Goal: Task Accomplishment & Management: Manage account settings

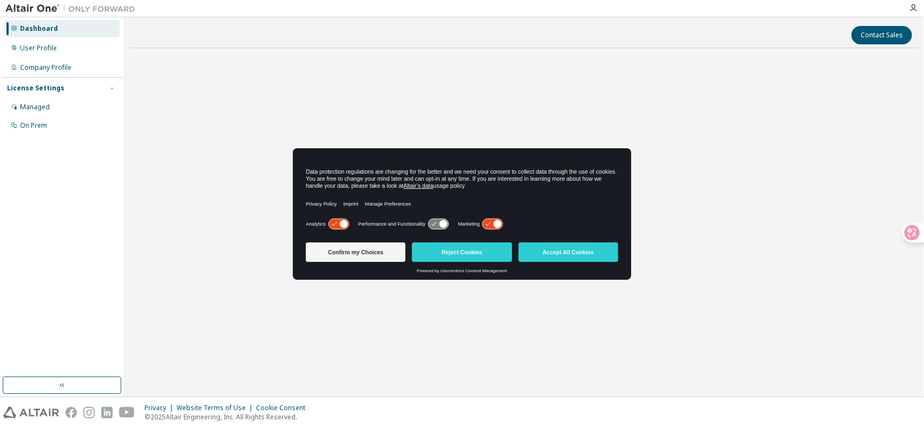
click at [98, 239] on div "Dashboard User Profile Company Profile License Settings Managed On Prem" at bounding box center [62, 197] width 121 height 357
click at [555, 258] on button "Accept All Cookies" at bounding box center [568, 251] width 100 height 19
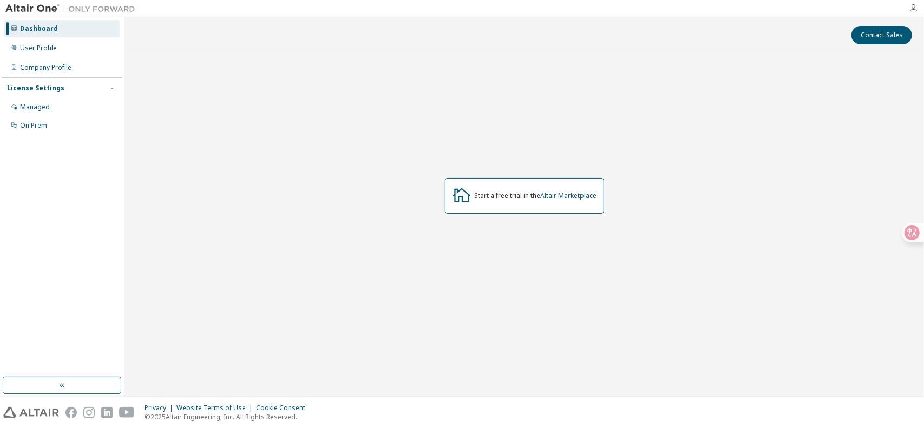
click at [913, 7] on icon "button" at bounding box center [912, 8] width 9 height 9
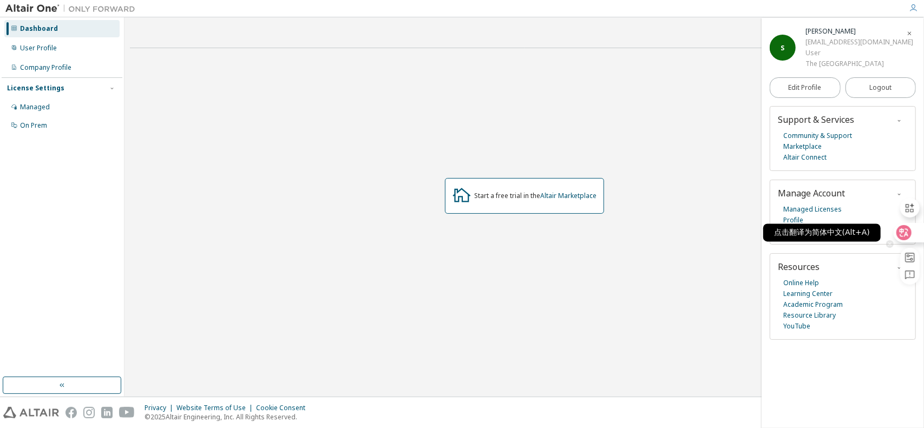
click at [905, 232] on icon at bounding box center [903, 232] width 11 height 11
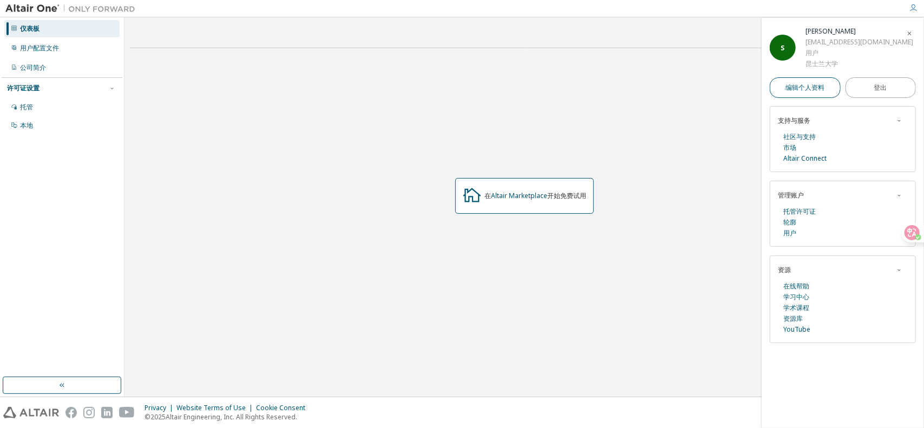
click at [806, 90] on font "编辑个人资料" at bounding box center [804, 87] width 39 height 9
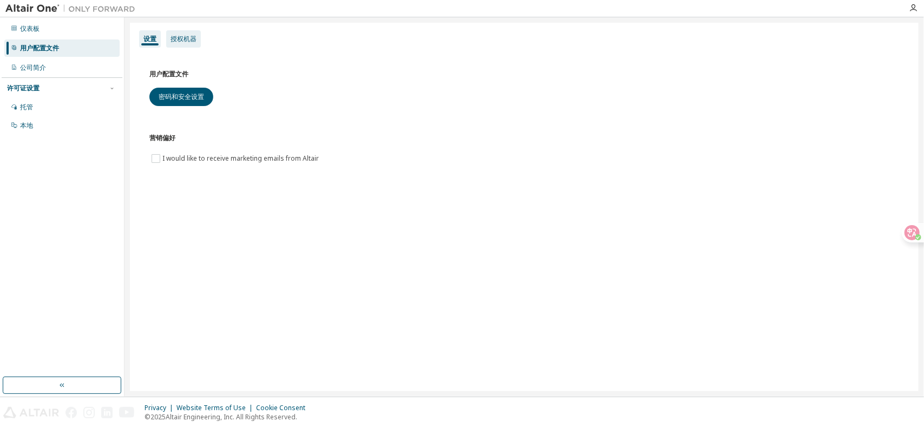
click at [177, 39] on font "授权机器" at bounding box center [183, 38] width 26 height 9
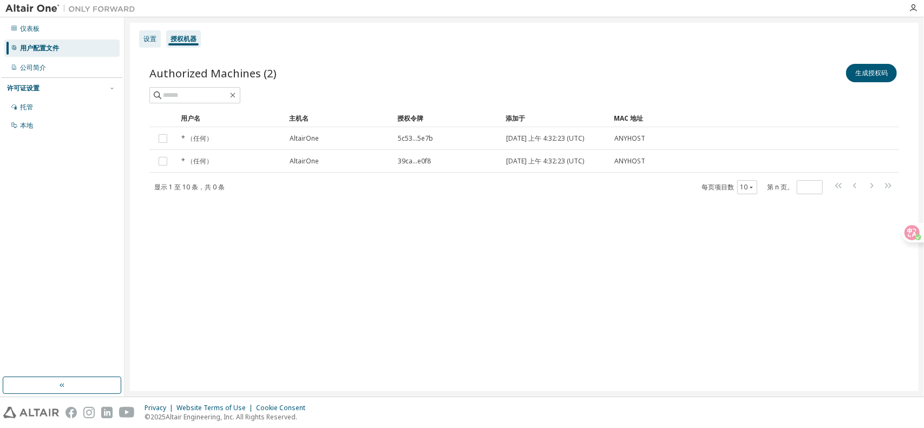
click at [139, 37] on div "设置" at bounding box center [150, 38] width 22 height 17
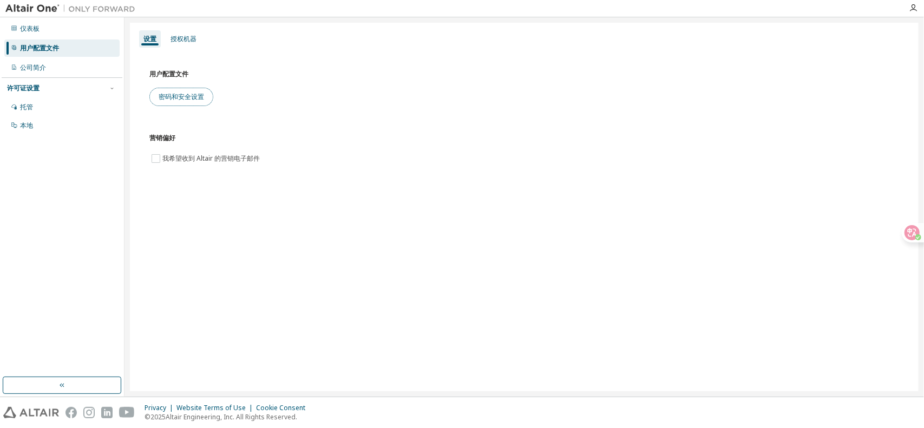
click at [192, 92] on button "密码和安全设置" at bounding box center [181, 97] width 64 height 18
click at [909, 9] on icon "button" at bounding box center [912, 8] width 9 height 9
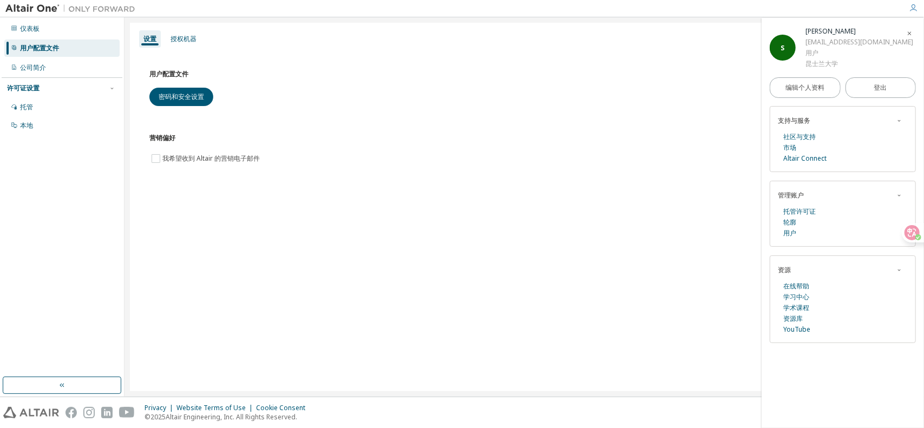
drag, startPoint x: 806, startPoint y: 39, endPoint x: 902, endPoint y: 42, distance: 96.3
click at [907, 44] on div "S 阮圣乐 shengle.ruan@student.uq.edu.au 用户 昆士兰大学" at bounding box center [842, 47] width 146 height 43
copy div "shengle.ruan@student.uq.edu.au"
click at [559, 99] on div "用户配置文件 密码和安全设置" at bounding box center [523, 87] width 749 height 38
click at [58, 67] on div "公司简介" at bounding box center [61, 67] width 115 height 17
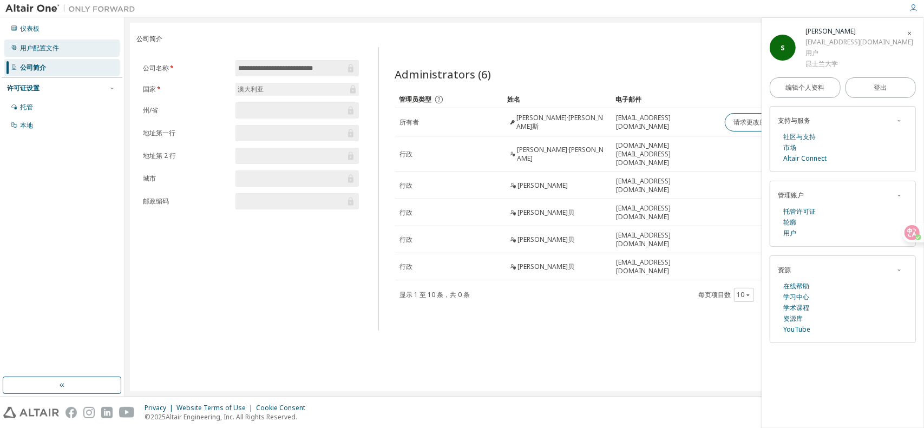
click at [57, 47] on font "用户配置文件" at bounding box center [39, 47] width 39 height 9
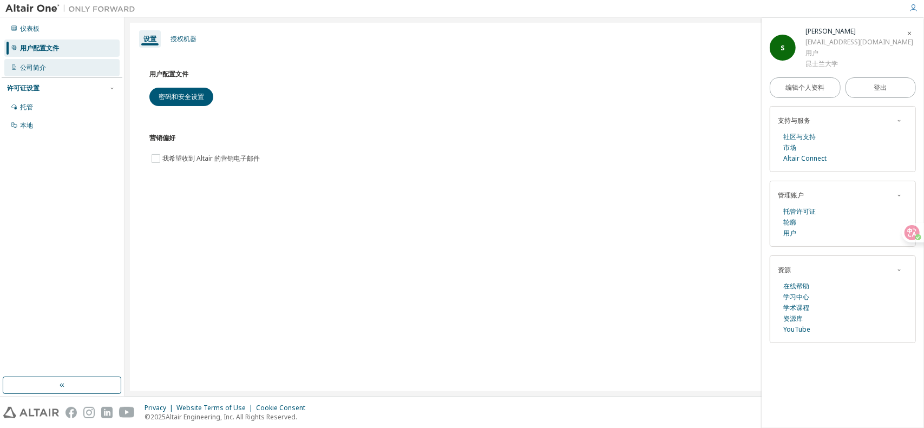
click at [48, 67] on div "公司简介" at bounding box center [61, 67] width 115 height 17
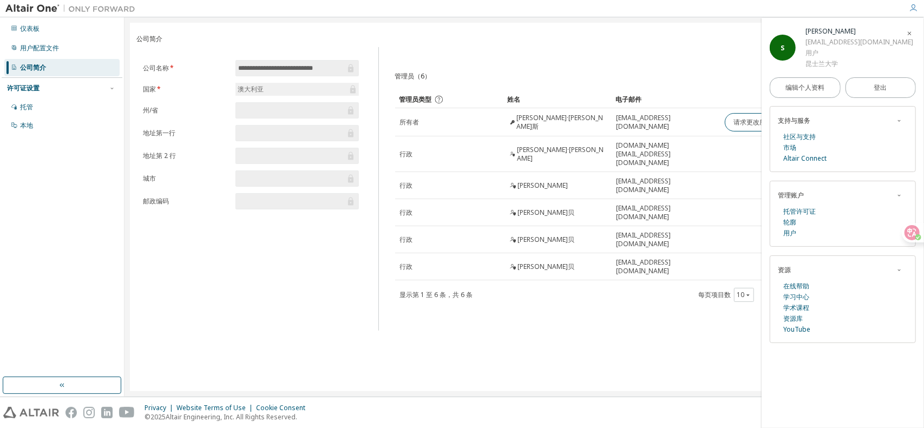
click at [909, 36] on icon "button" at bounding box center [909, 33] width 6 height 6
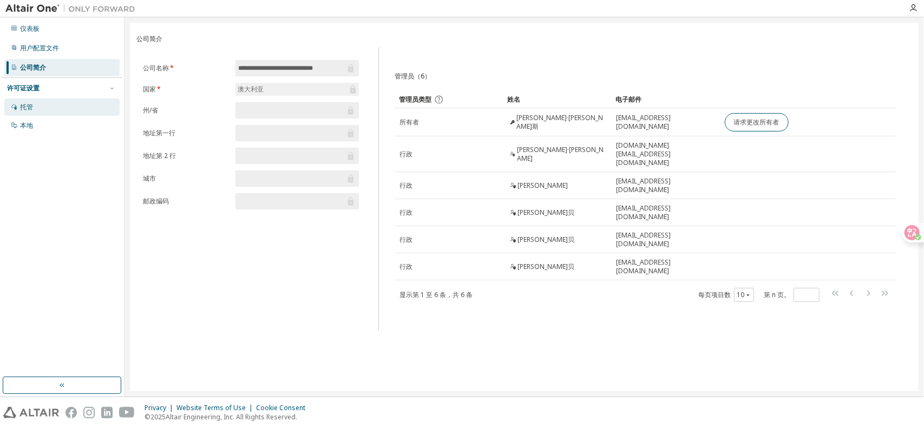
click at [40, 109] on div "托管" at bounding box center [61, 106] width 115 height 17
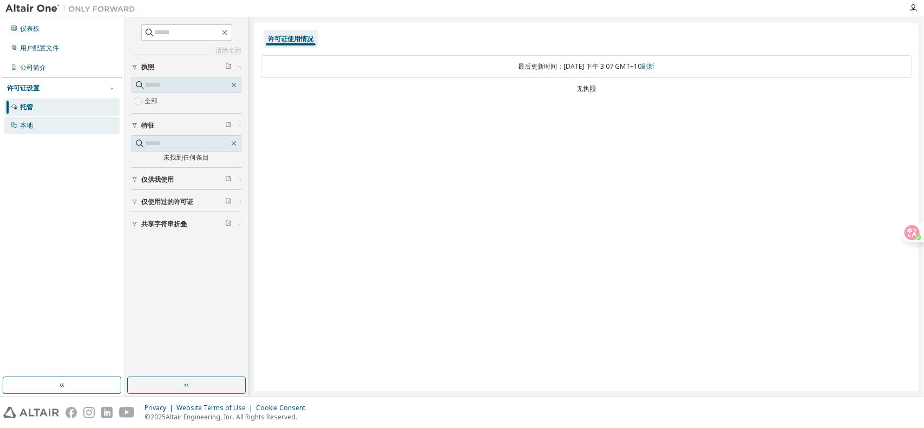
click at [42, 129] on div "本地" at bounding box center [61, 125] width 115 height 17
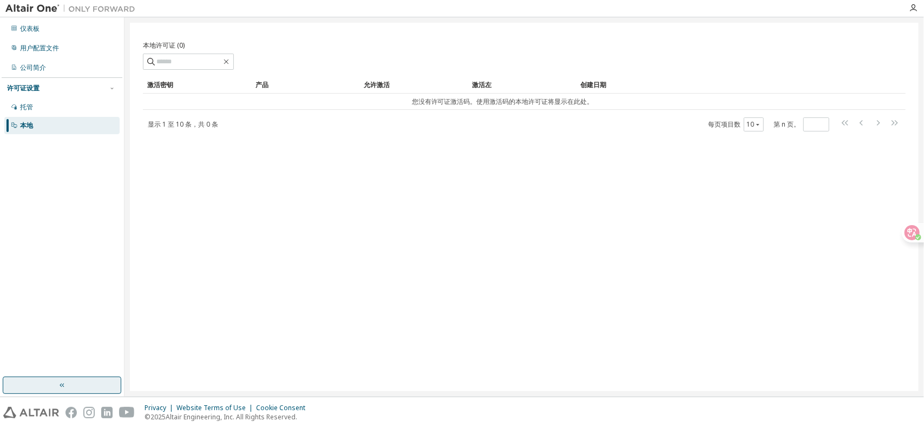
click at [42, 385] on button "button" at bounding box center [62, 385] width 118 height 17
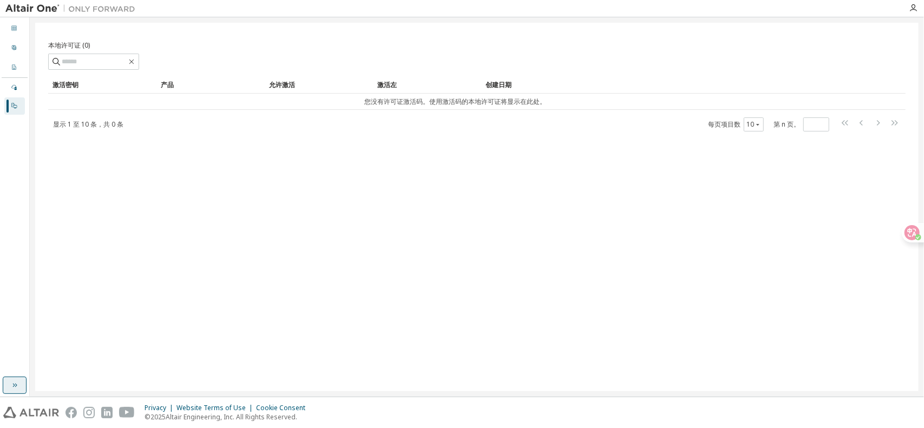
click at [18, 387] on icon "button" at bounding box center [14, 385] width 9 height 9
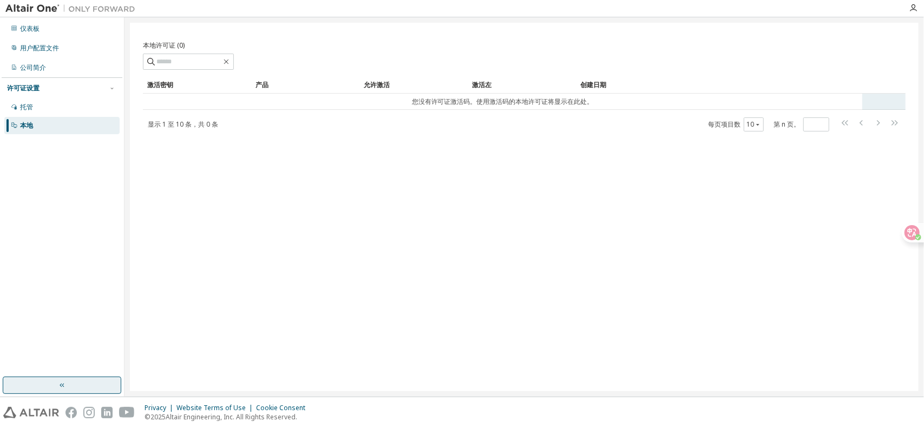
click at [551, 100] on font "您没有许可证激活码。使用激活码的本地许可证将显示在此处。" at bounding box center [503, 101] width 182 height 9
